Goal: Transaction & Acquisition: Purchase product/service

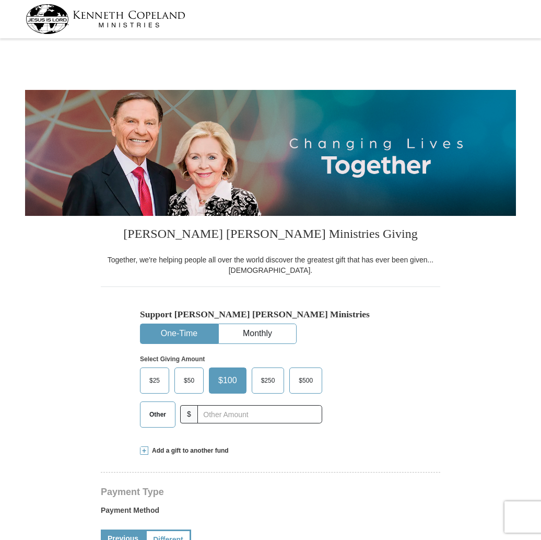
select select "CA"
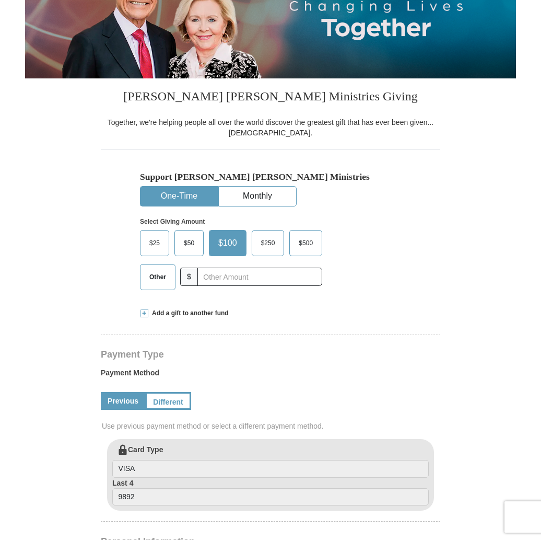
scroll to position [138, 0]
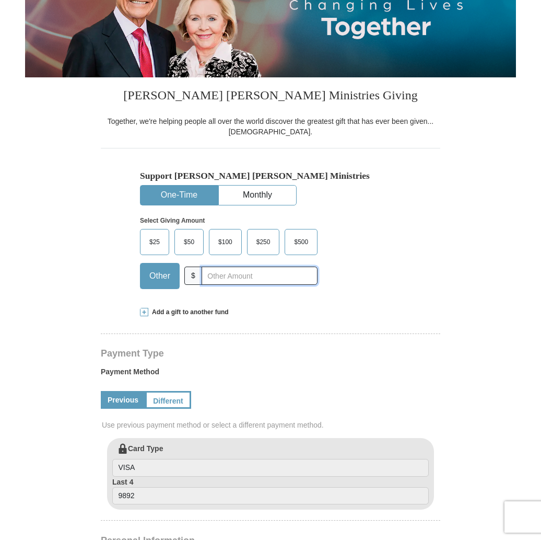
click at [219, 279] on input "text" at bounding box center [260, 275] width 116 height 18
type input "7"
click at [357, 338] on hr at bounding box center [270, 337] width 339 height 8
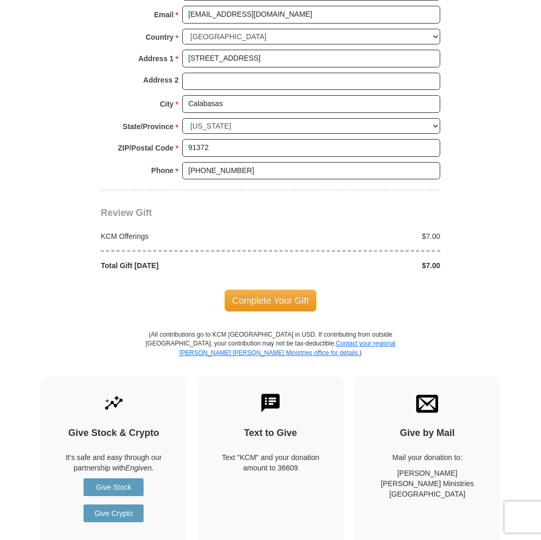
scroll to position [767, 0]
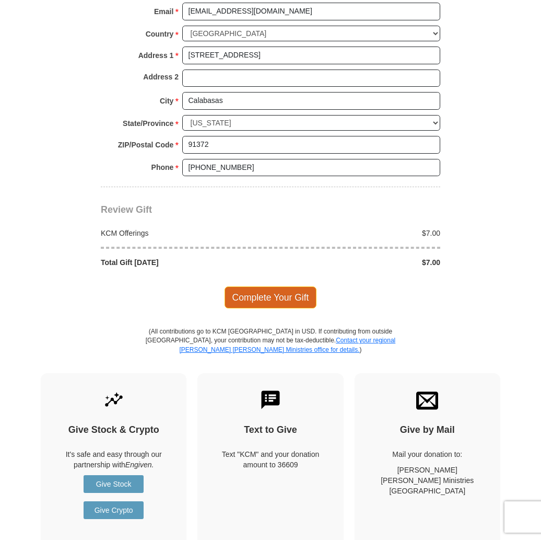
click at [289, 300] on span "Complete Your Gift" at bounding box center [271, 297] width 92 height 22
